Goal: Information Seeking & Learning: Learn about a topic

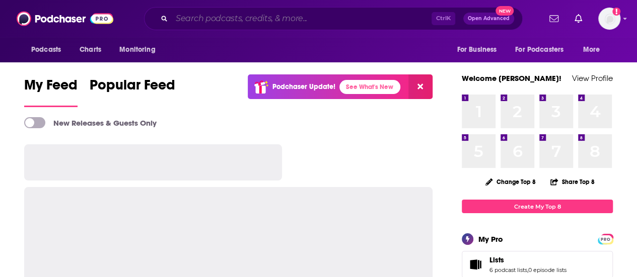
click at [273, 18] on input "Search podcasts, credits, & more..." at bounding box center [302, 19] width 260 height 16
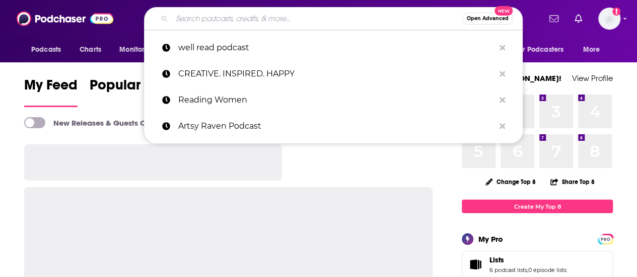
paste input "kidlit love podcast"
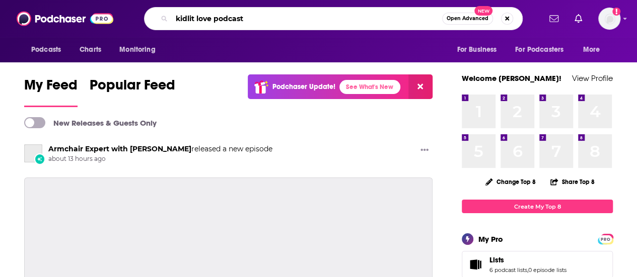
type input "kidlit love podcast"
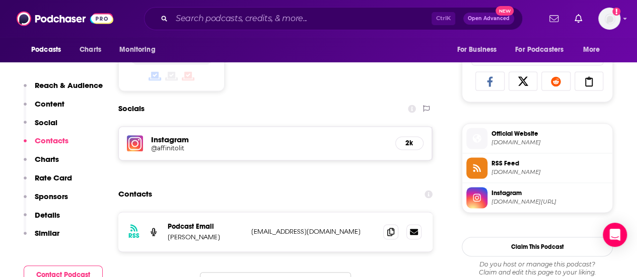
scroll to position [655, 0]
